Goal: Task Accomplishment & Management: Manage account settings

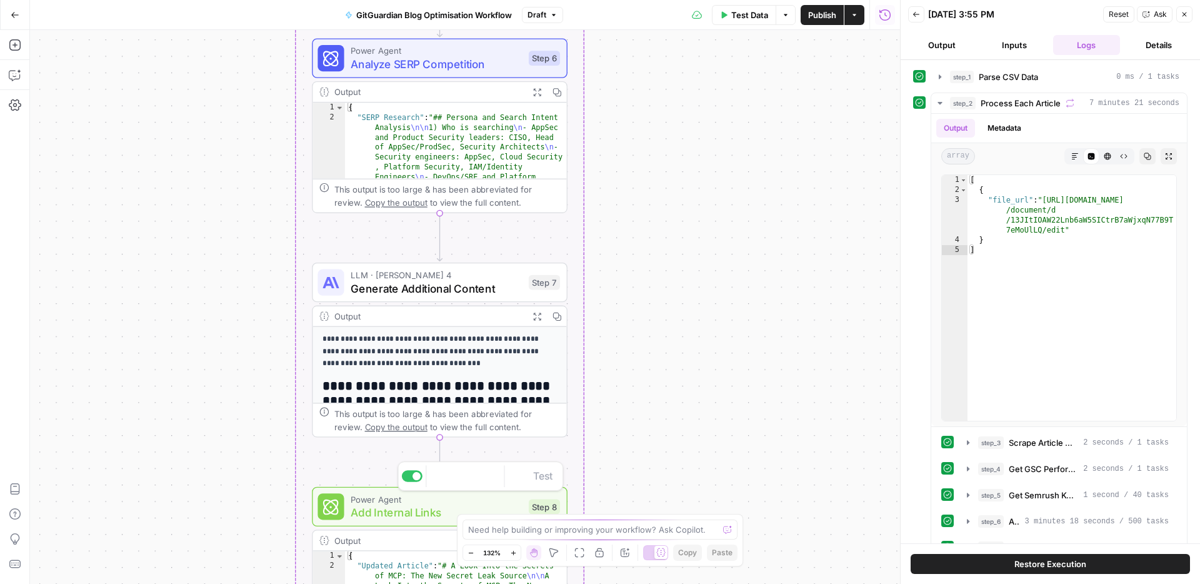
click at [454, 513] on span "Add Internal Links" at bounding box center [436, 512] width 171 height 16
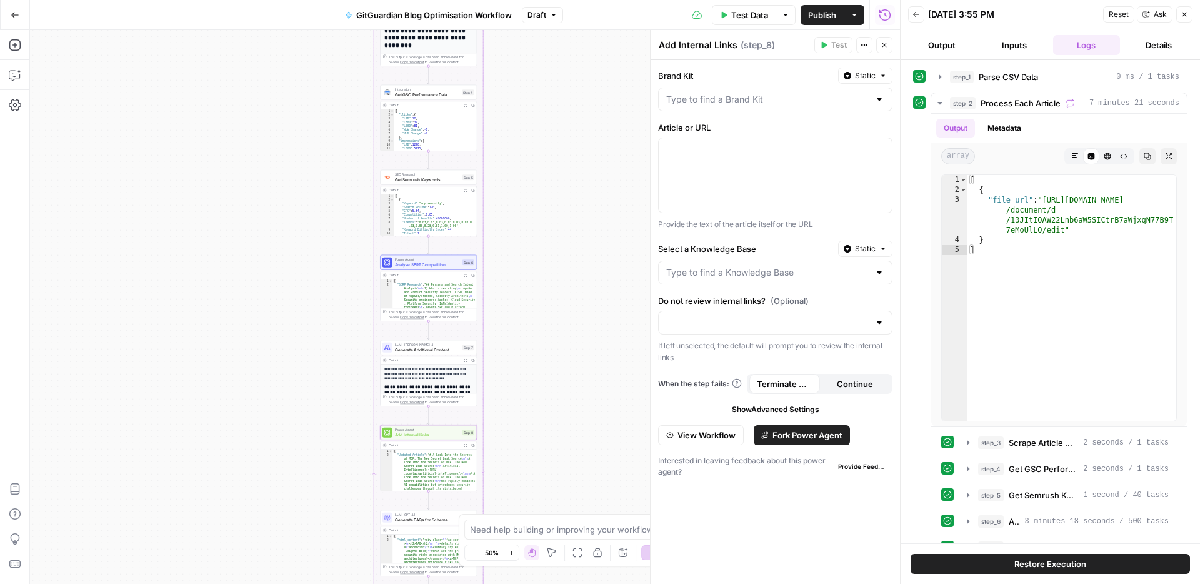
click at [574, 388] on div "Workflow Input Settings Inputs Run Code · Python Parse CSV Data Step 1 Output E…" at bounding box center [465, 307] width 870 height 554
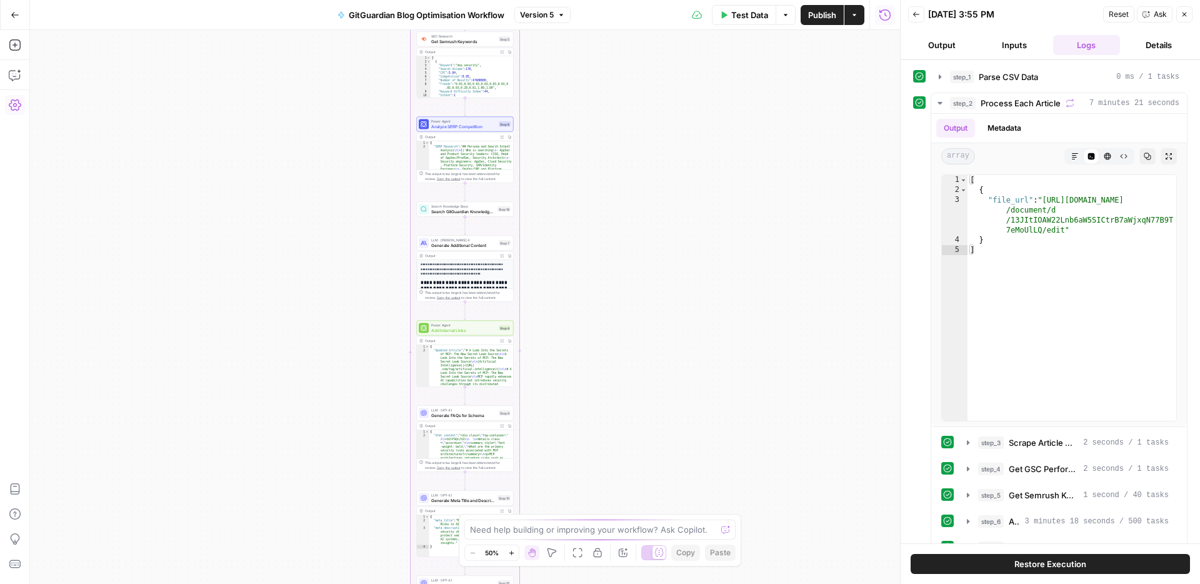
click at [18, 108] on icon "button" at bounding box center [15, 104] width 13 height 11
click at [18, 16] on icon "button" at bounding box center [15, 15] width 9 height 9
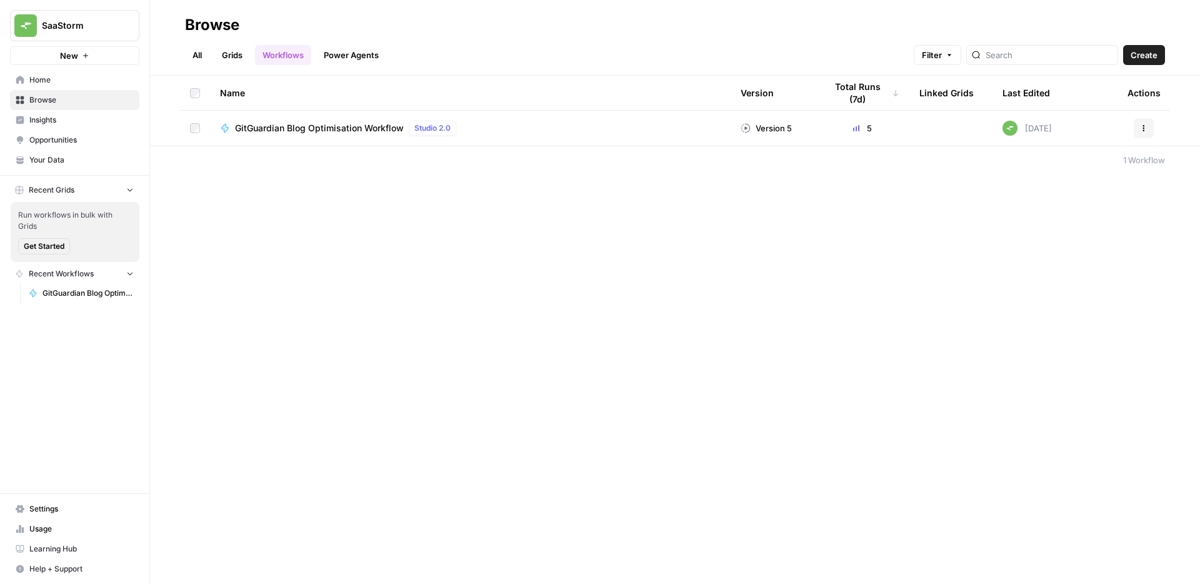
click at [53, 508] on span "Settings" at bounding box center [81, 508] width 104 height 11
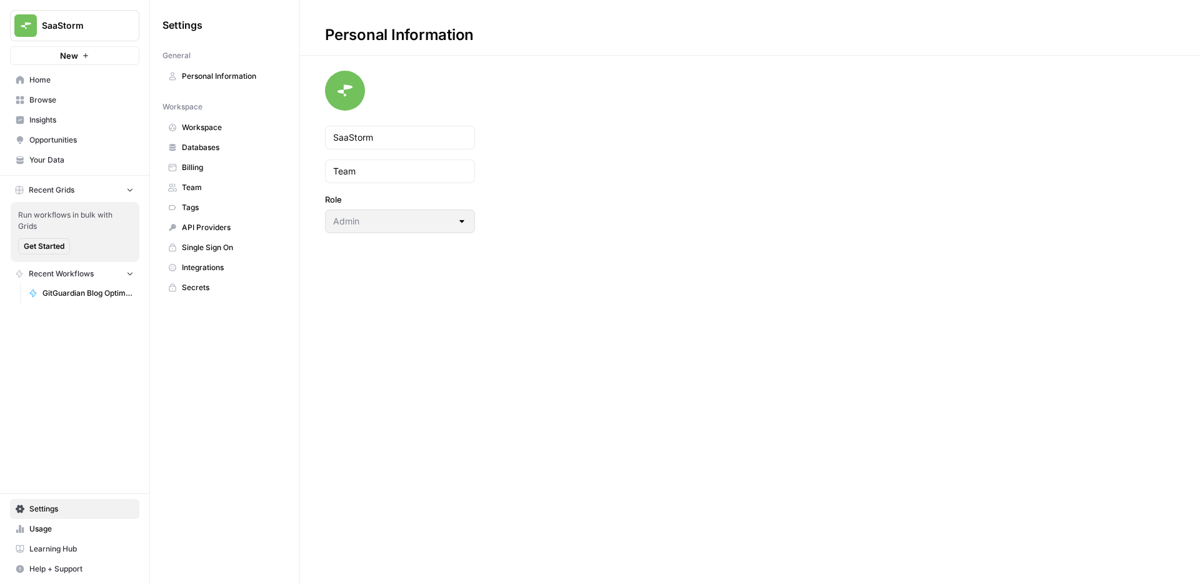
click at [221, 262] on span "Integrations" at bounding box center [231, 267] width 99 height 11
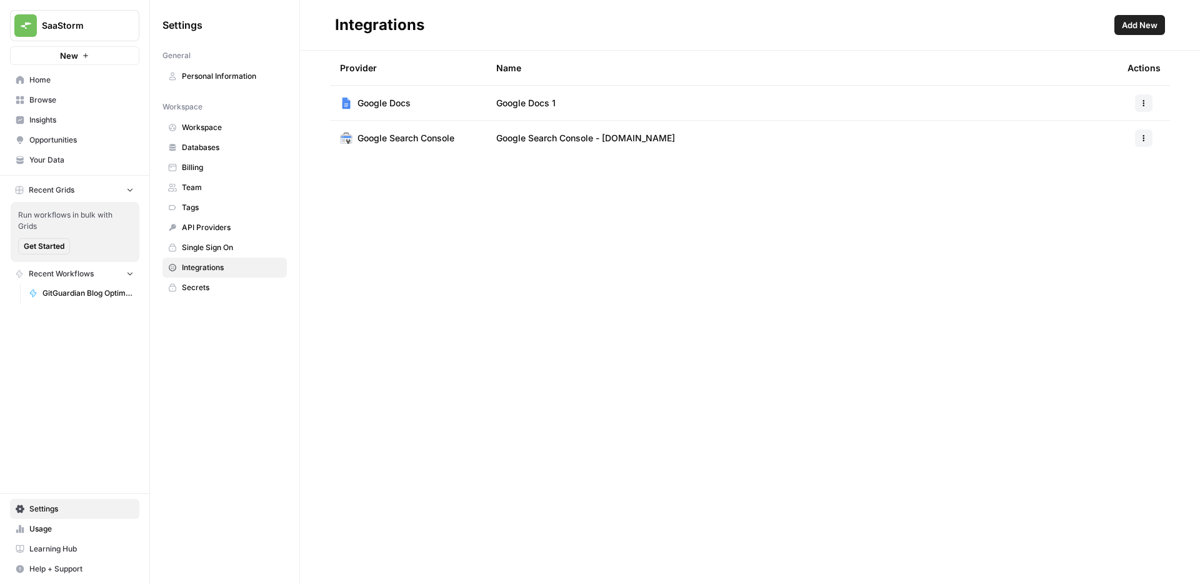
click at [1132, 34] on button "Add New" at bounding box center [1140, 25] width 51 height 20
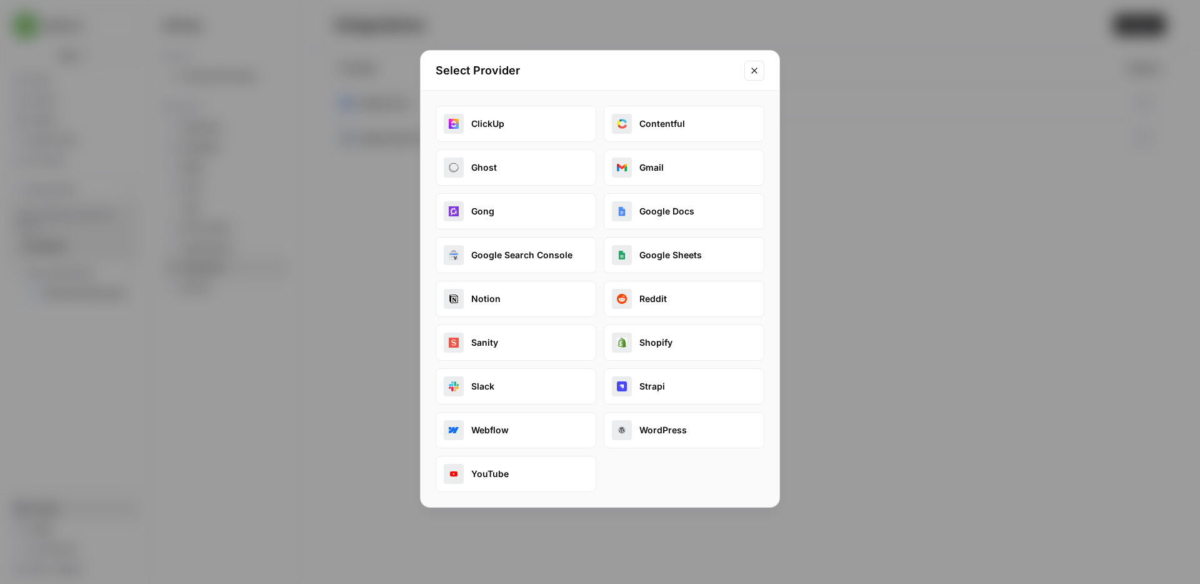
click at [657, 474] on div "ClickUp Contentful Ghost Gmail Gong Google Docs Google Search Console Google Sh…" at bounding box center [600, 299] width 329 height 386
click at [639, 475] on div "ClickUp Contentful Ghost Gmail Gong Google Docs Google Search Console Google Sh…" at bounding box center [600, 299] width 329 height 386
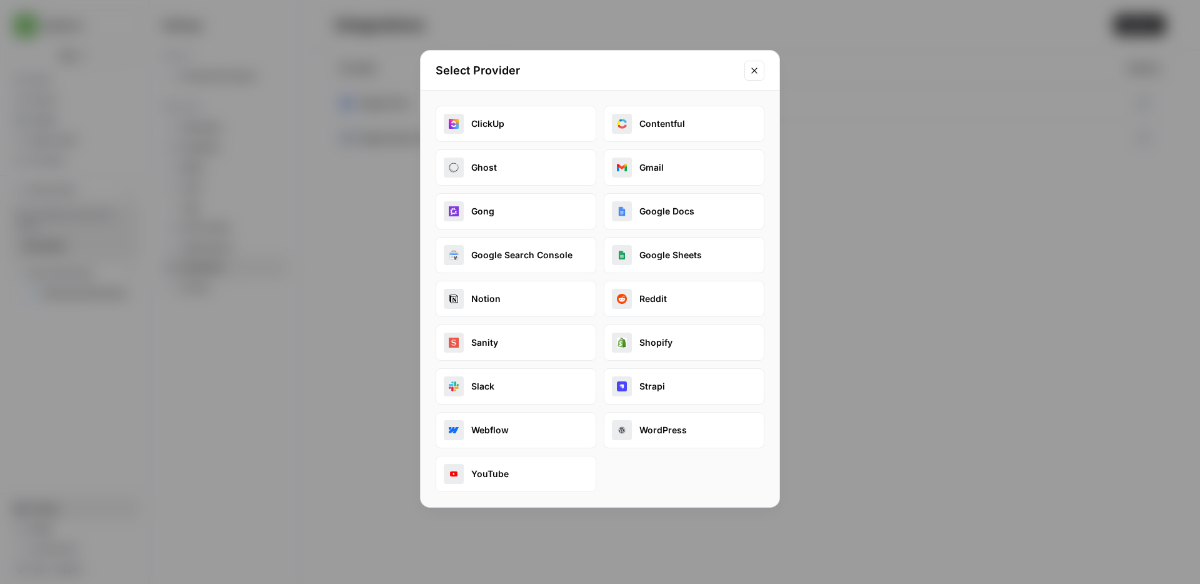
click at [754, 68] on icon "Close modal" at bounding box center [754, 71] width 10 height 10
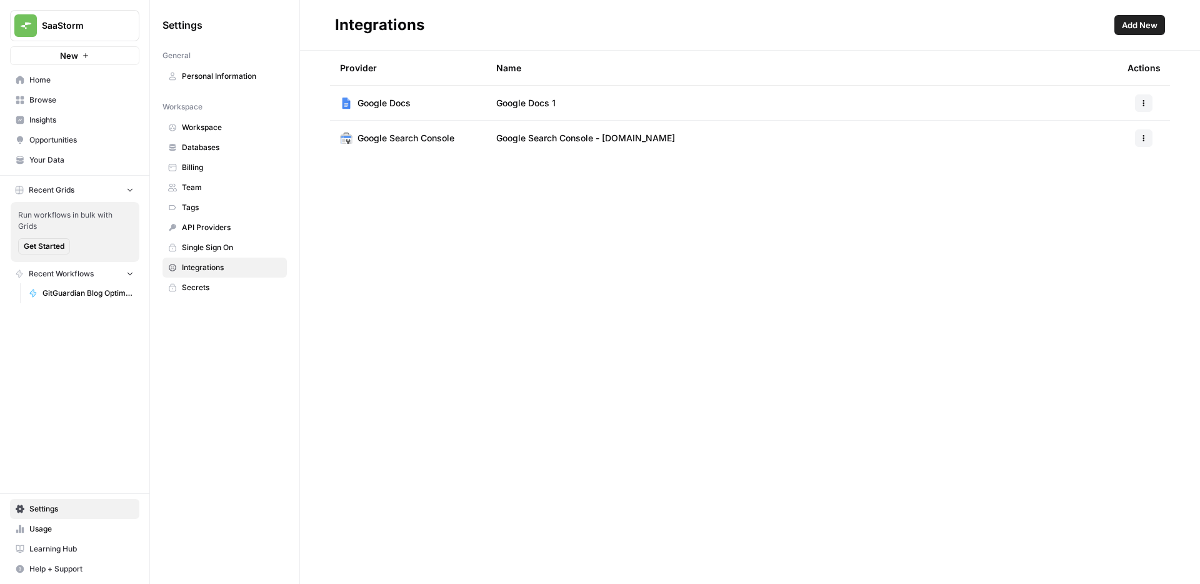
click at [199, 283] on span "Secrets" at bounding box center [231, 287] width 99 height 11
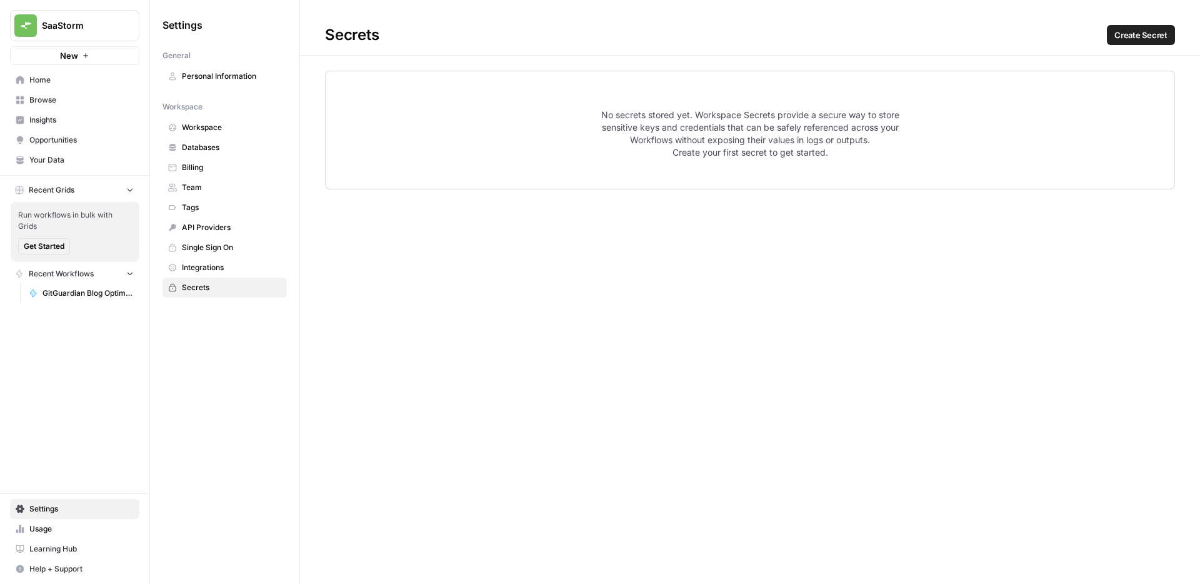
click at [219, 244] on span "Single Sign On" at bounding box center [231, 247] width 99 height 11
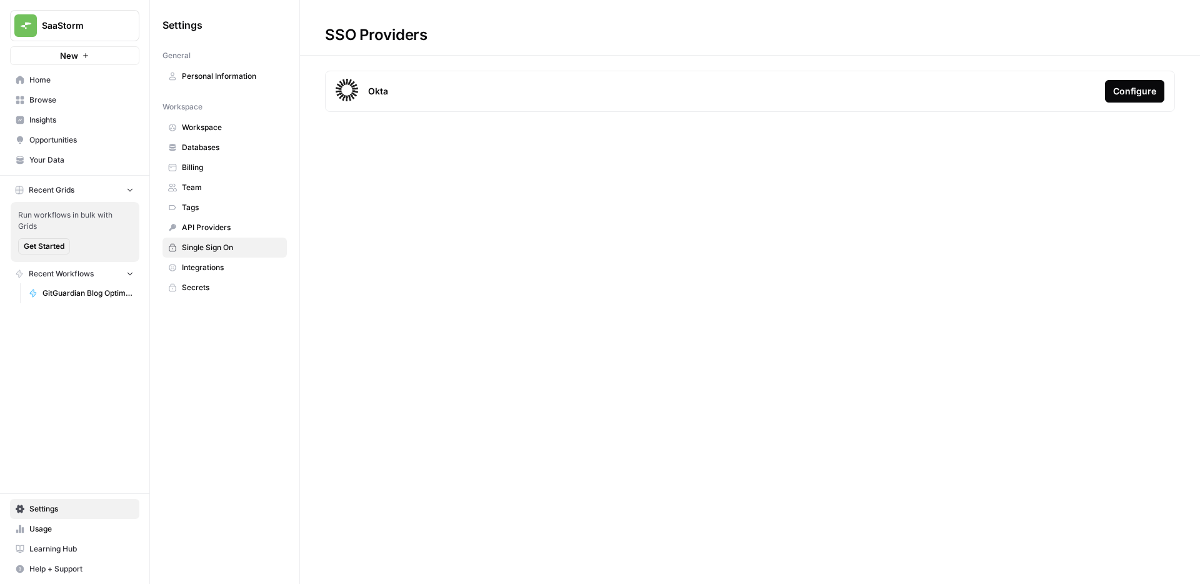
click at [216, 230] on span "API Providers" at bounding box center [231, 227] width 99 height 11
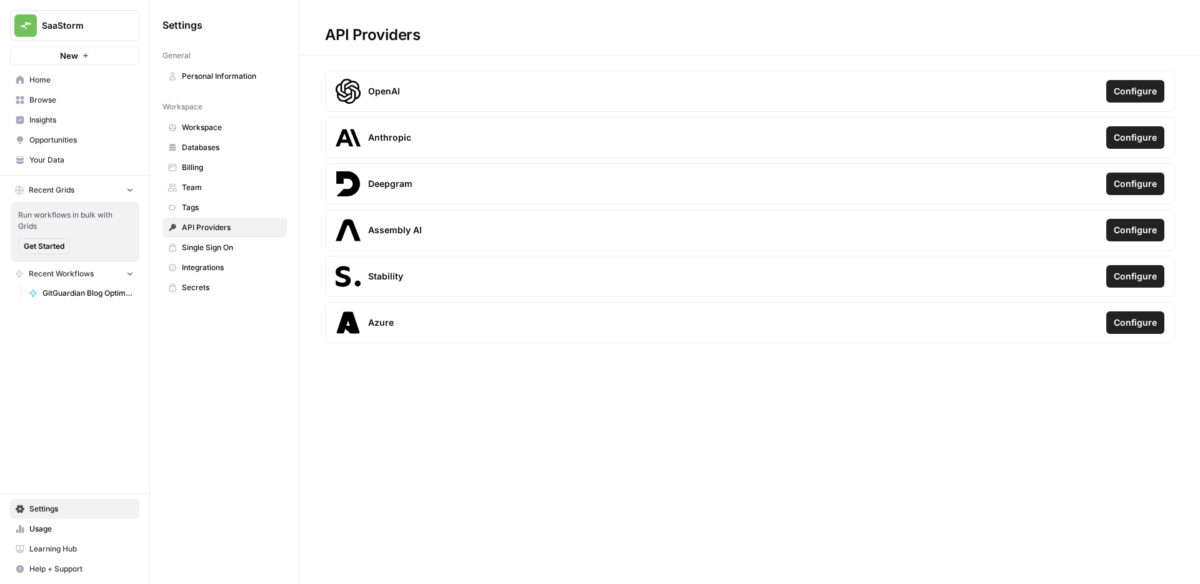
click at [206, 214] on link "Tags" at bounding box center [225, 208] width 124 height 20
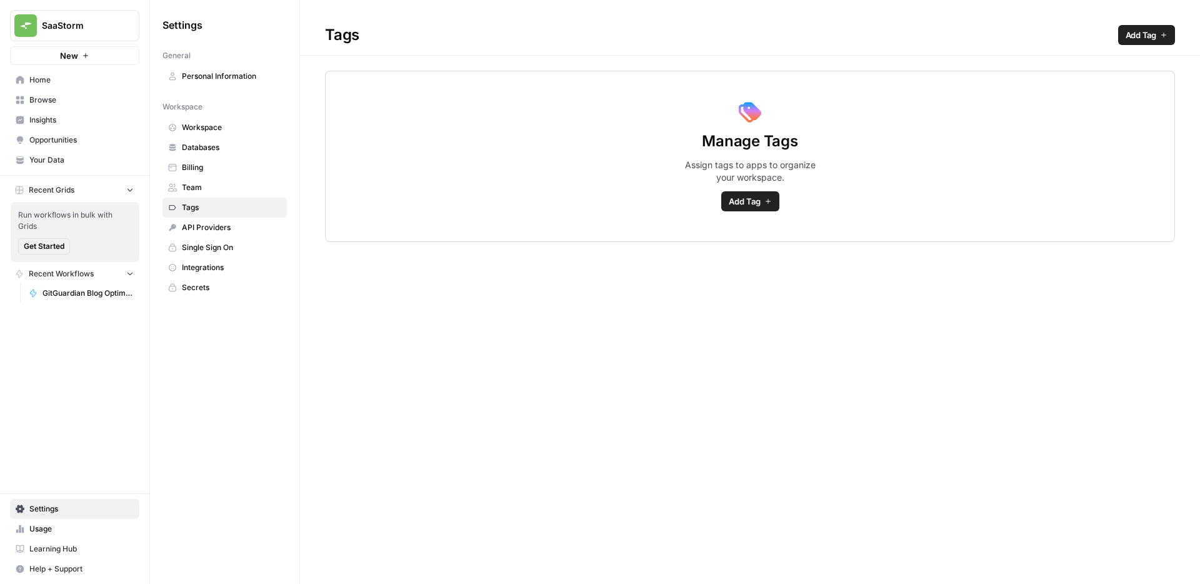
click at [203, 184] on span "Team" at bounding box center [231, 187] width 99 height 11
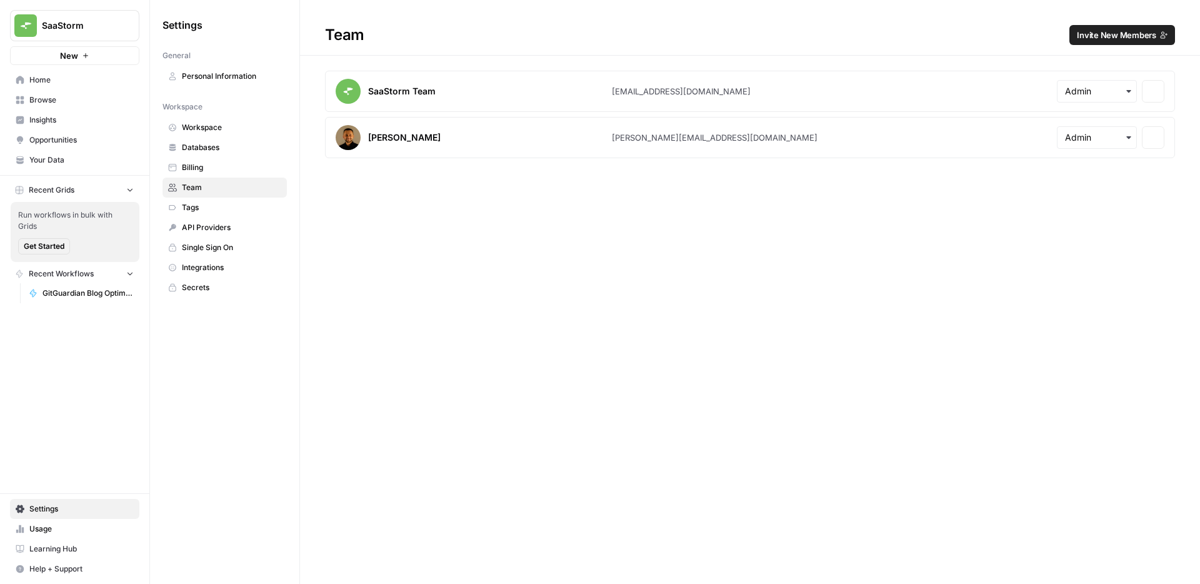
click at [199, 168] on span "Billing" at bounding box center [231, 167] width 99 height 11
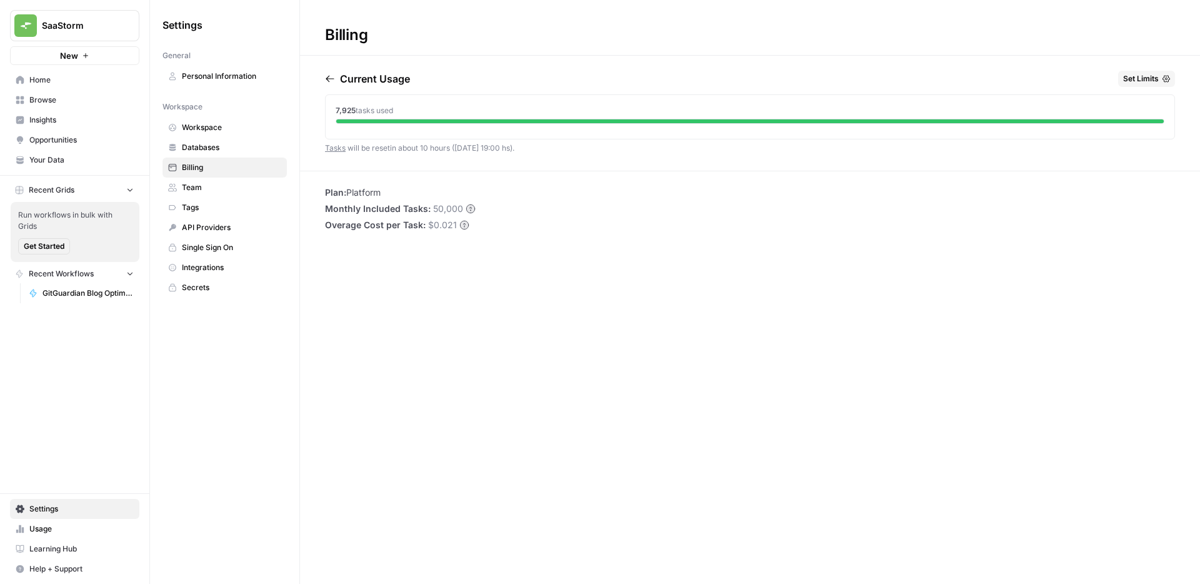
click at [199, 145] on span "Databases" at bounding box center [231, 147] width 99 height 11
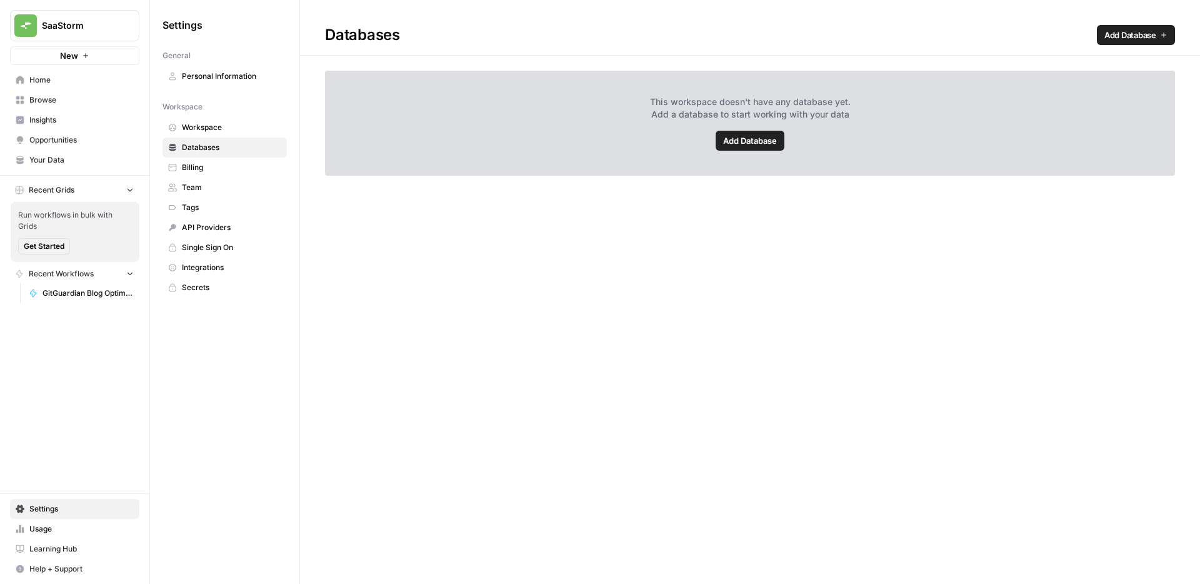
click at [211, 119] on link "Workspace" at bounding box center [225, 128] width 124 height 20
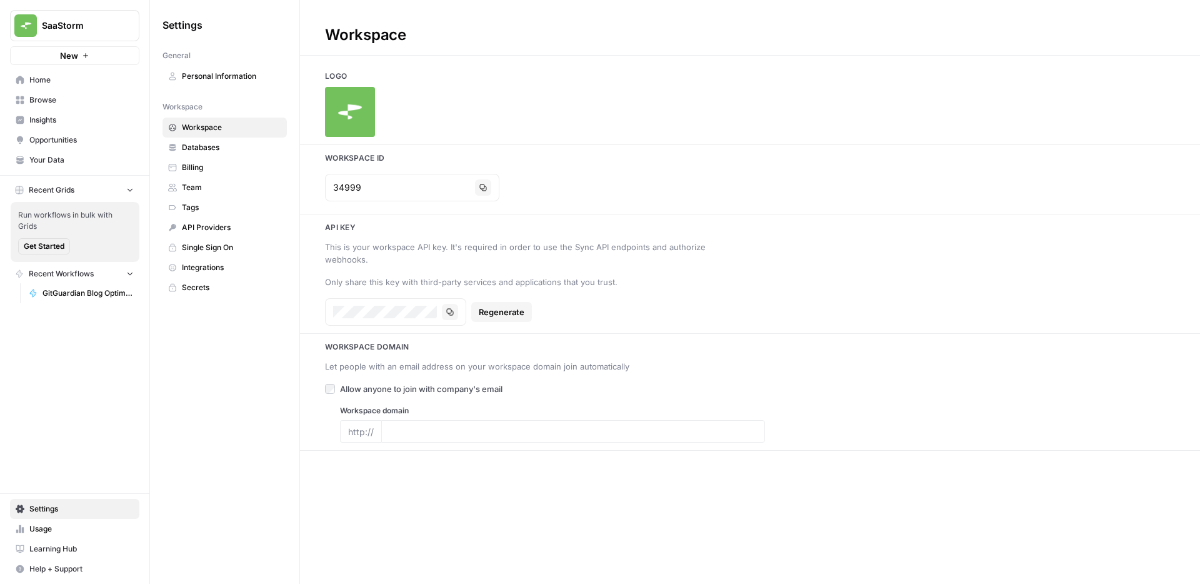
type input "www.saastorm.io"
click at [211, 149] on span "Databases" at bounding box center [231, 147] width 99 height 11
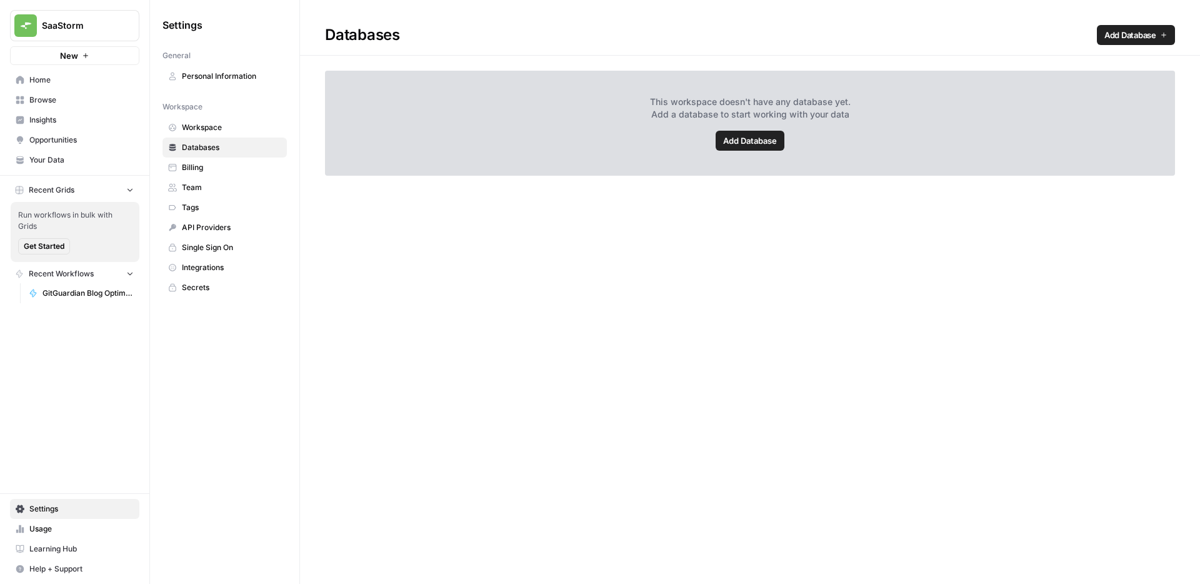
click at [204, 168] on span "Billing" at bounding box center [231, 167] width 99 height 11
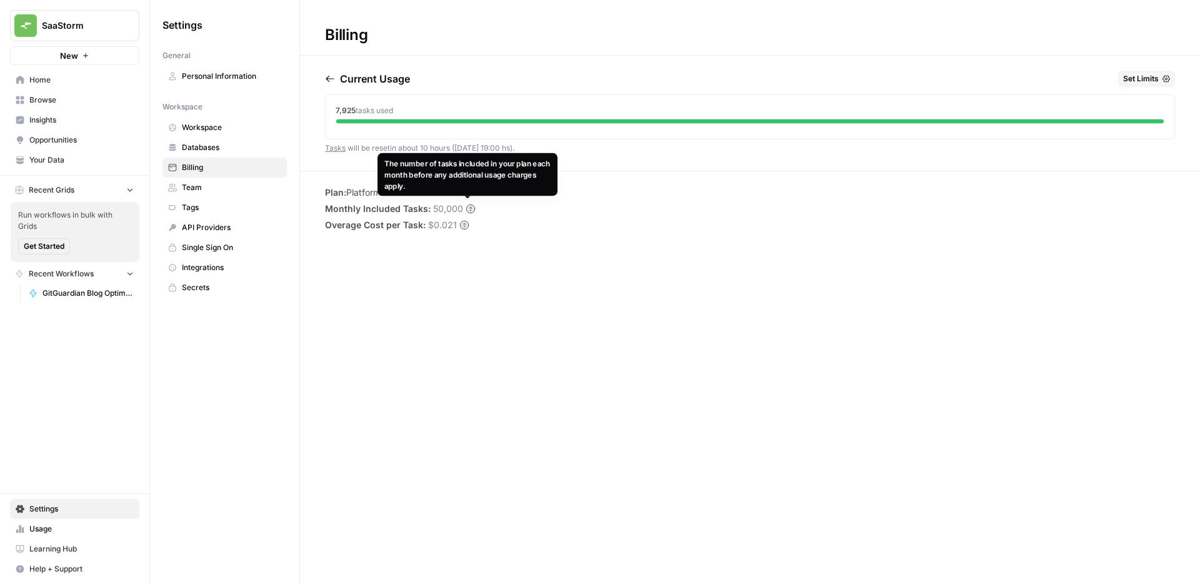
click at [466, 211] on circle at bounding box center [470, 208] width 8 height 8
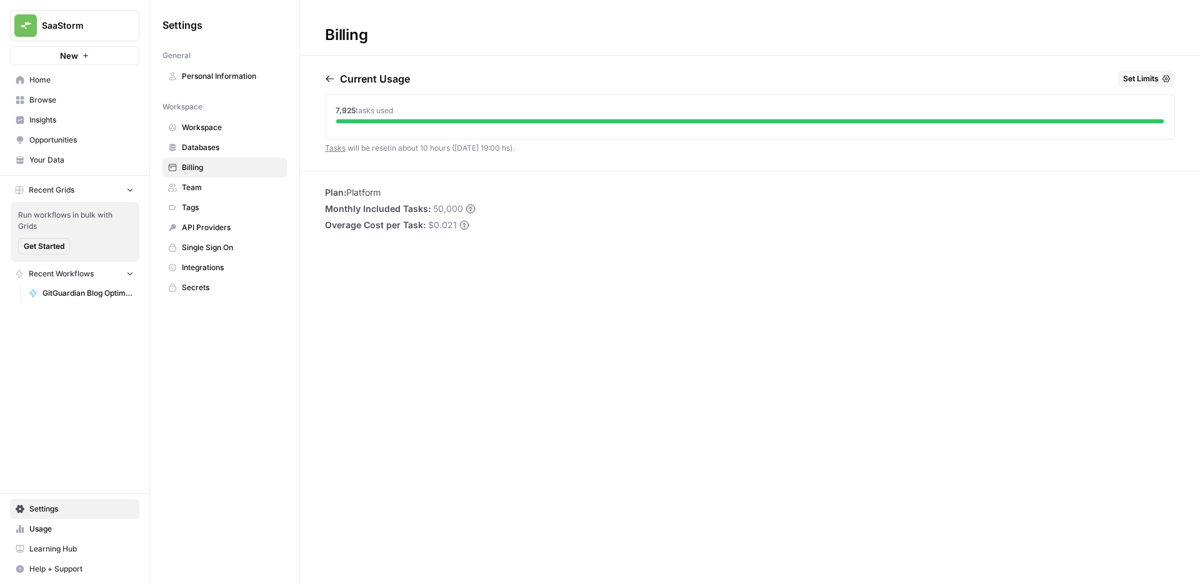
click at [348, 340] on div "Billing Current Usage Set Limits 7,925 tasks used Tasks will be reset in about …" at bounding box center [750, 292] width 900 height 584
click at [91, 79] on span "Home" at bounding box center [81, 79] width 104 height 11
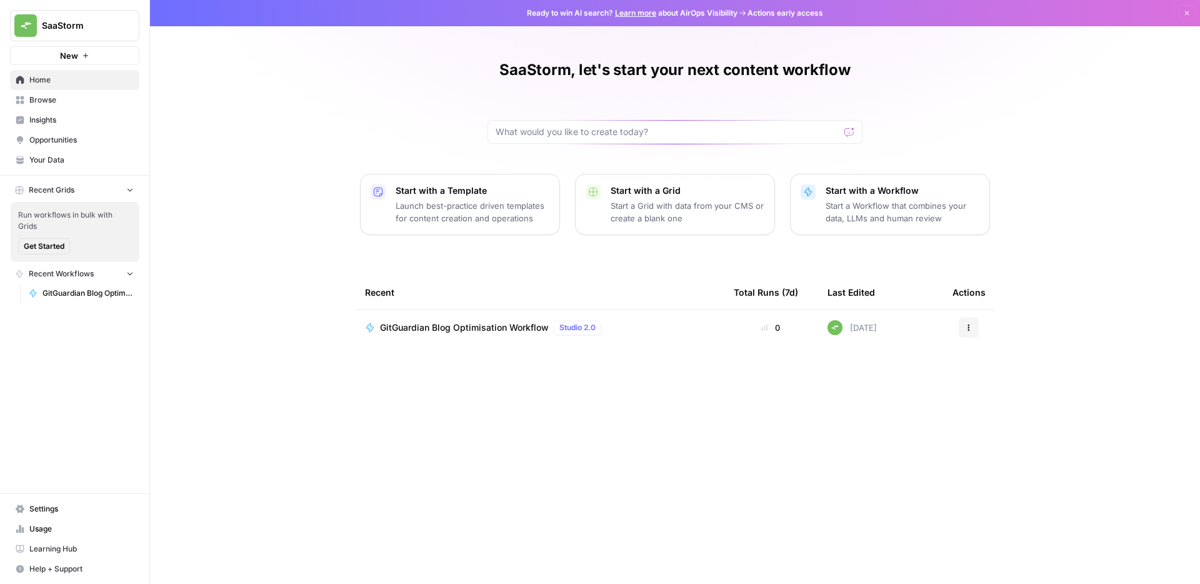
click at [848, 131] on div at bounding box center [850, 132] width 10 height 13
click at [757, 131] on input "text" at bounding box center [668, 132] width 344 height 13
type input "w"
click at [864, 434] on div "SaaStorm, let's start your next content workflow Start with a Template Launch b…" at bounding box center [675, 292] width 1050 height 584
click at [43, 502] on link "Settings" at bounding box center [74, 509] width 129 height 20
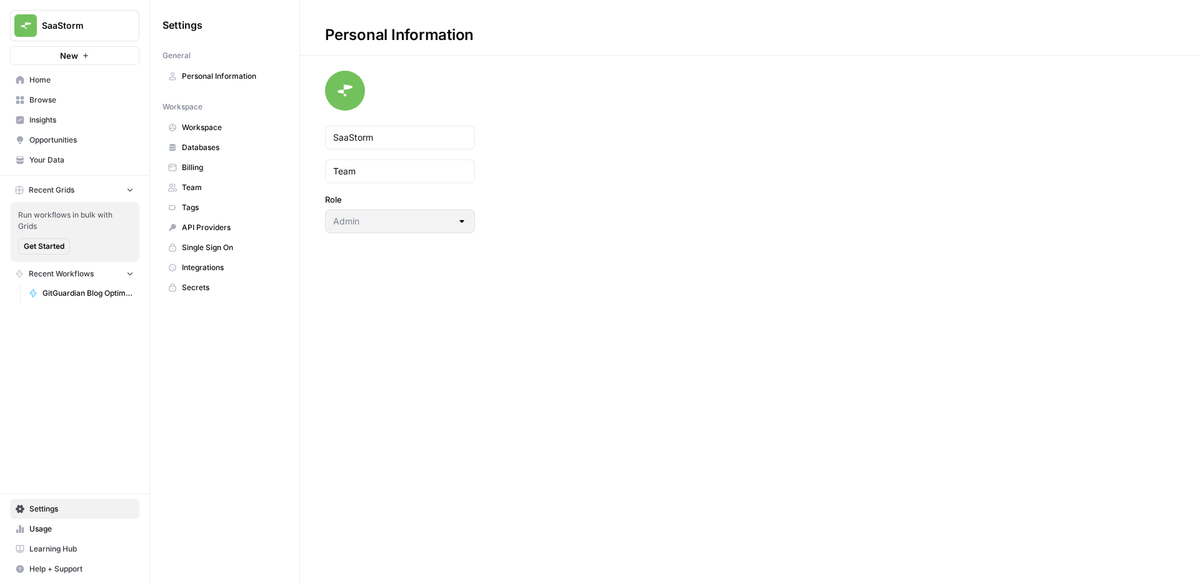
click at [213, 264] on span "Integrations" at bounding box center [231, 267] width 99 height 11
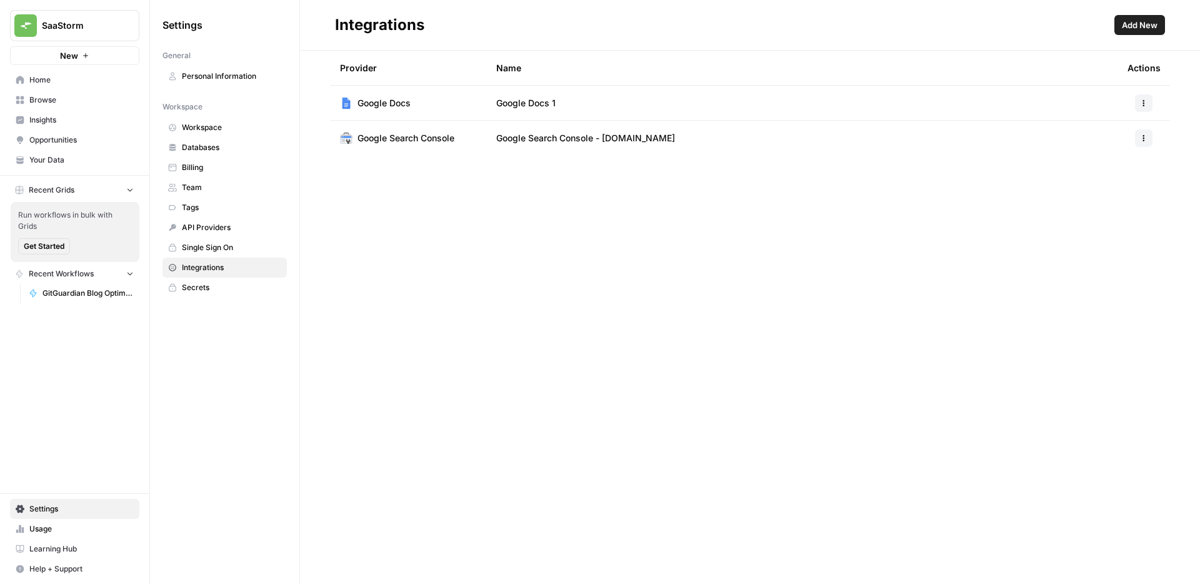
click at [1150, 19] on span "Add New" at bounding box center [1140, 25] width 36 height 13
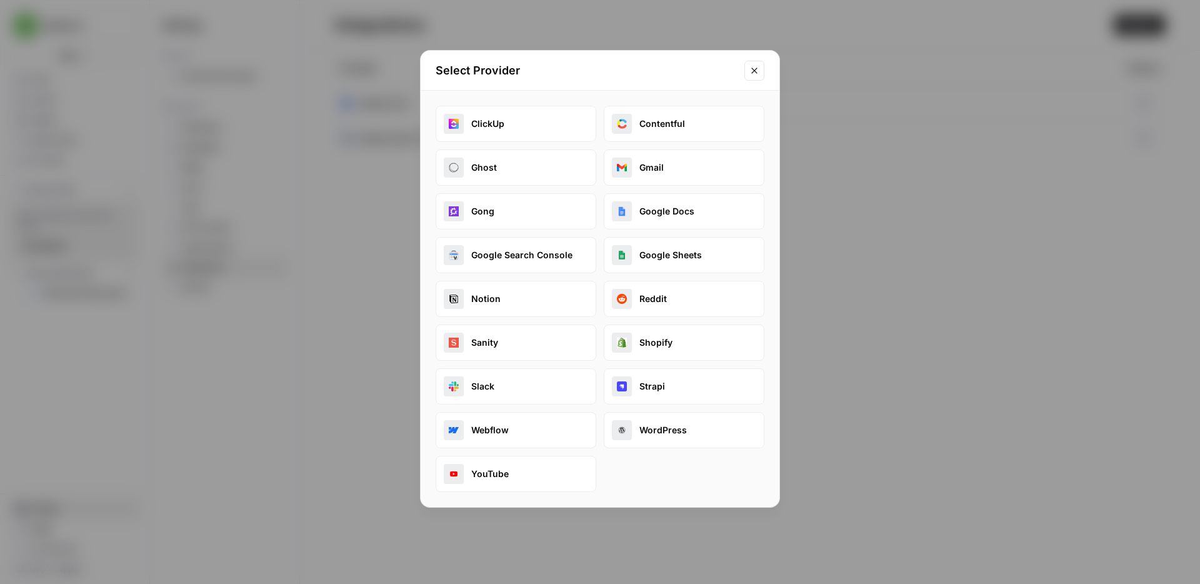
click at [644, 474] on div "ClickUp Contentful Ghost Gmail Gong Google Docs Google Search Console Google Sh…" at bounding box center [600, 299] width 329 height 386
click at [710, 458] on div "ClickUp Contentful Ghost Gmail Gong Google Docs Google Search Console Google Sh…" at bounding box center [600, 299] width 329 height 386
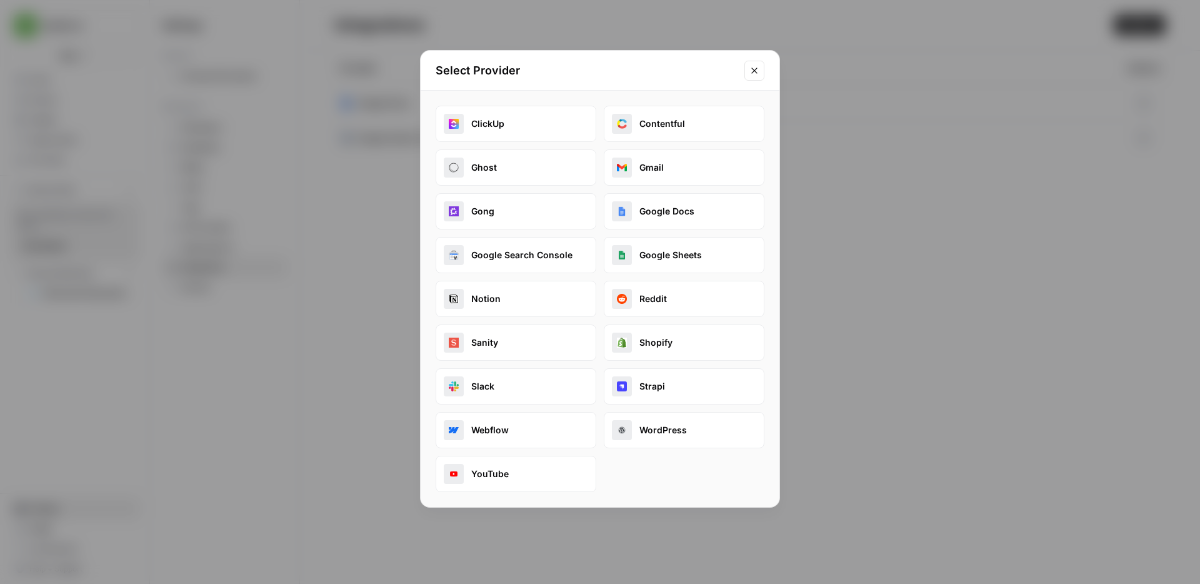
click at [756, 73] on icon "Close modal" at bounding box center [754, 71] width 10 height 10
